Goal: Transaction & Acquisition: Purchase product/service

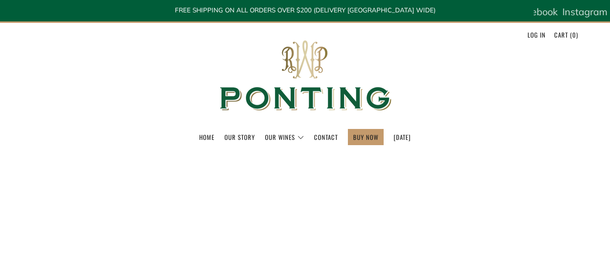
select select "best-selling"
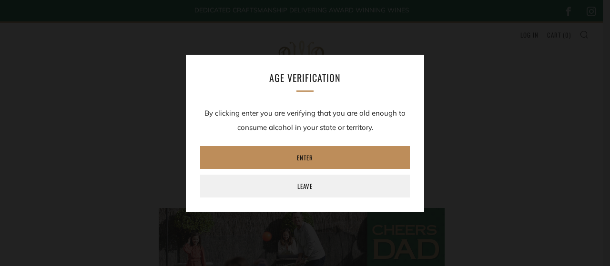
click at [298, 159] on link "Enter" at bounding box center [305, 157] width 210 height 23
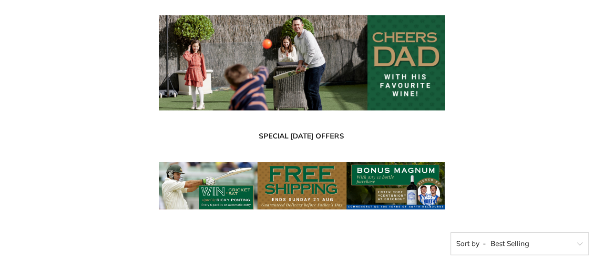
scroll to position [238, 0]
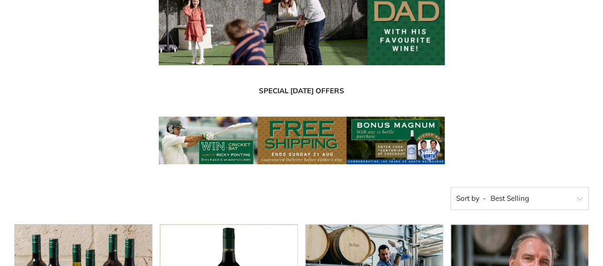
click at [278, 141] on img at bounding box center [302, 141] width 286 height 48
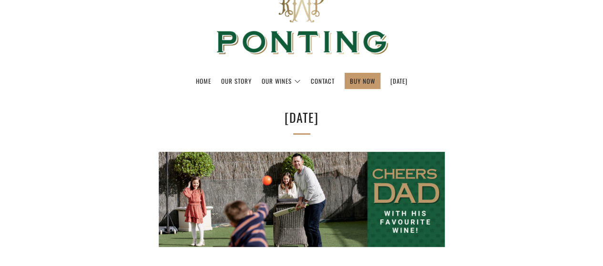
scroll to position [48, 0]
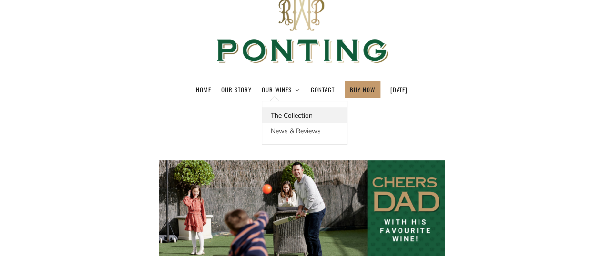
click at [280, 117] on link "The Collection" at bounding box center [304, 115] width 85 height 16
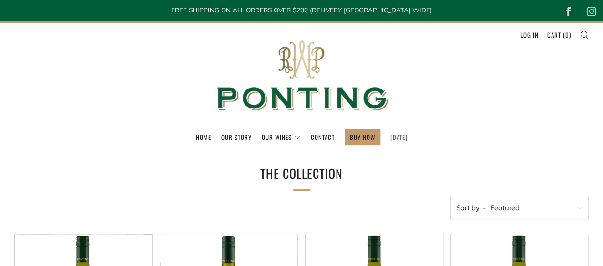
click at [396, 137] on link "[DATE]" at bounding box center [398, 137] width 17 height 15
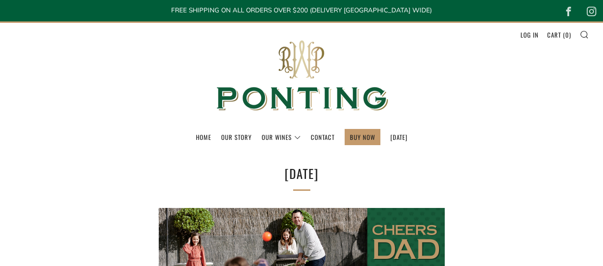
select select "best-selling"
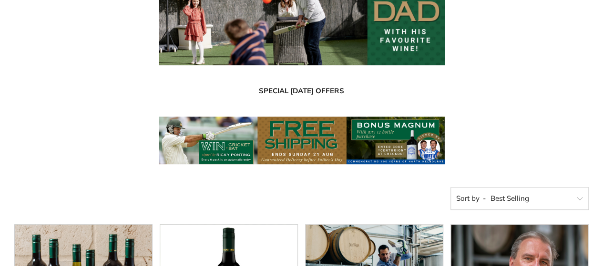
scroll to position [48, 0]
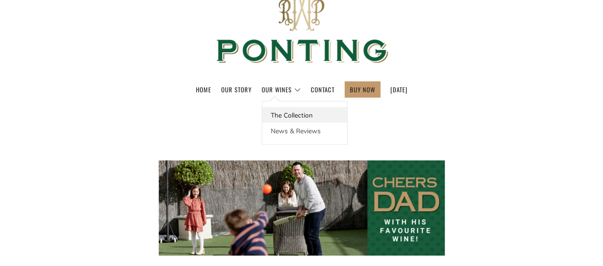
click at [280, 115] on link "The Collection" at bounding box center [304, 115] width 85 height 16
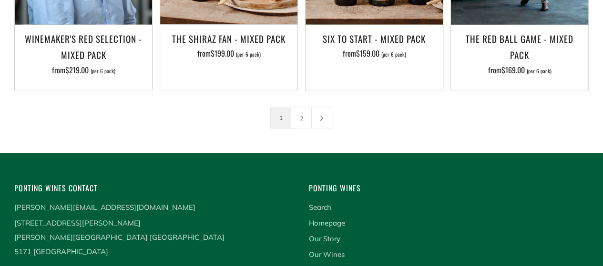
scroll to position [1525, 0]
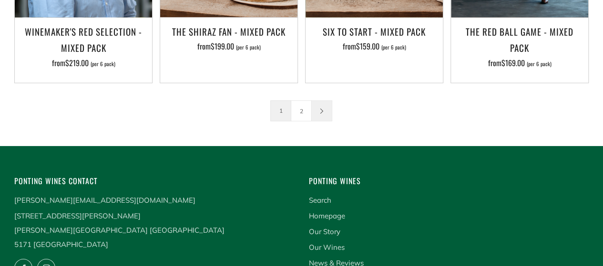
click at [320, 101] on link at bounding box center [322, 111] width 20 height 20
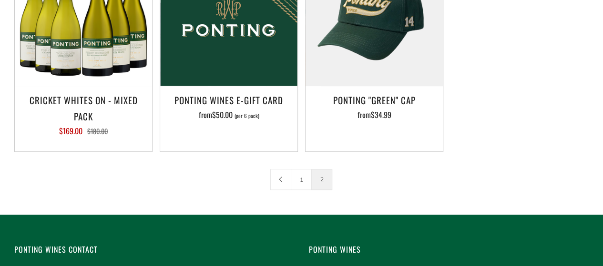
scroll to position [286, 0]
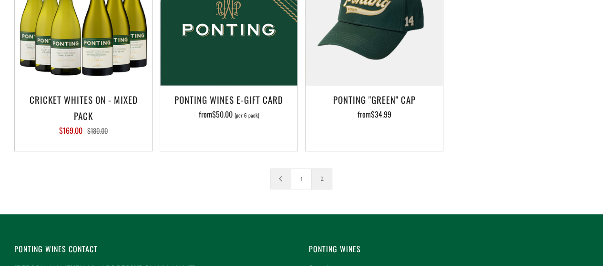
click at [280, 178] on icon at bounding box center [281, 179] width 6 height 6
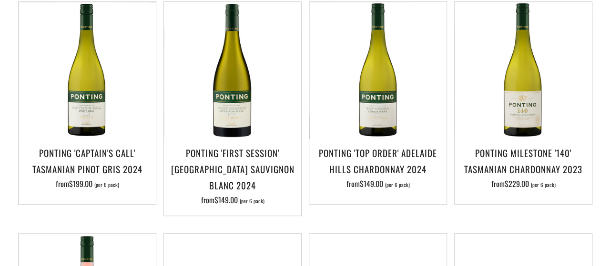
scroll to position [286, 0]
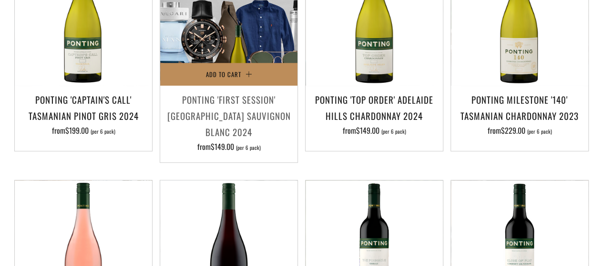
click at [224, 71] on span "Add to Cart" at bounding box center [223, 75] width 35 height 10
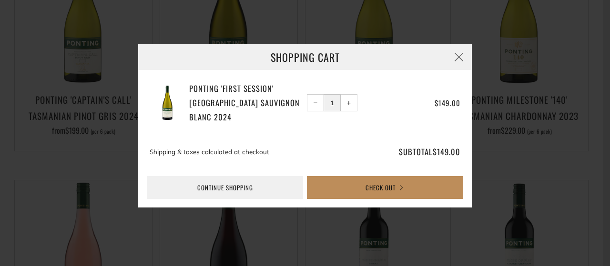
click at [386, 185] on button "Check Out" at bounding box center [385, 187] width 156 height 23
